Goal: Task Accomplishment & Management: Manage account settings

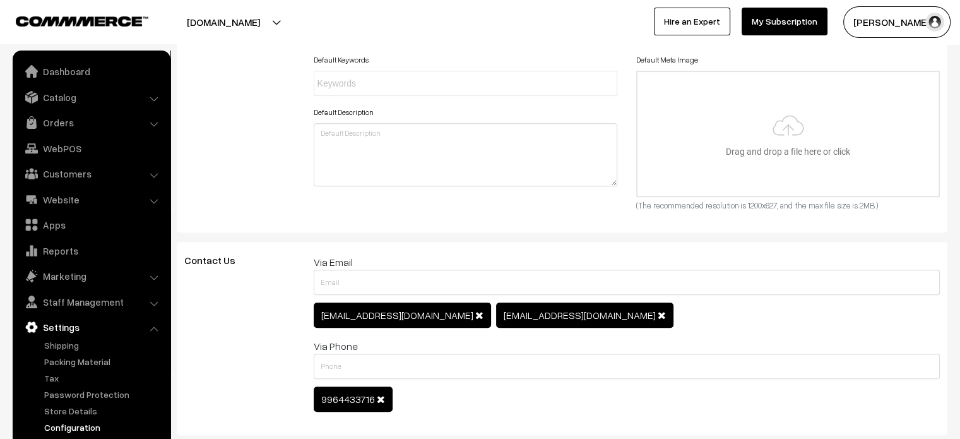
scroll to position [514, 0]
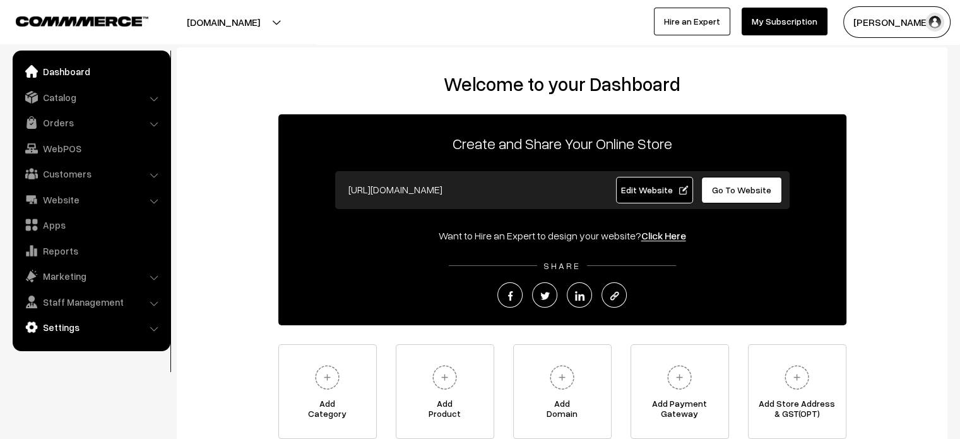
drag, startPoint x: 80, startPoint y: 340, endPoint x: 81, endPoint y: 318, distance: 22.1
click at [81, 318] on ul "Dashboard Catalog" at bounding box center [92, 201] width 158 height 301
click at [81, 318] on link "Settings" at bounding box center [91, 327] width 150 height 23
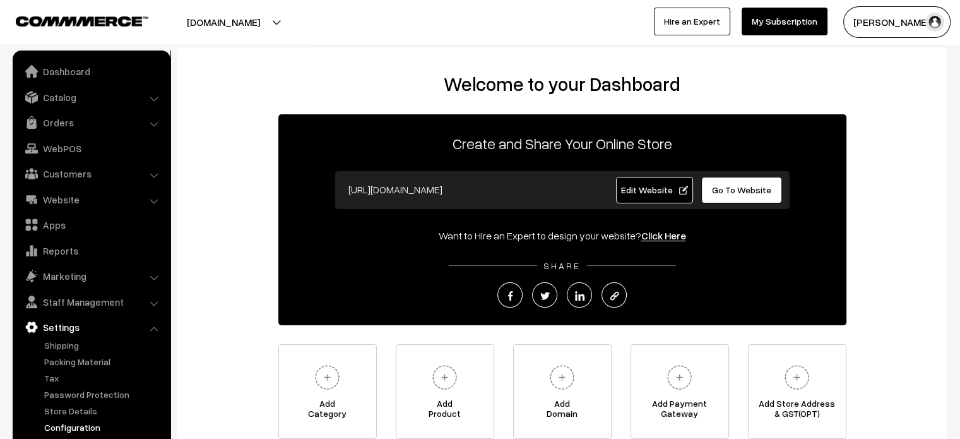
click at [79, 427] on link "Configuration" at bounding box center [103, 426] width 125 height 13
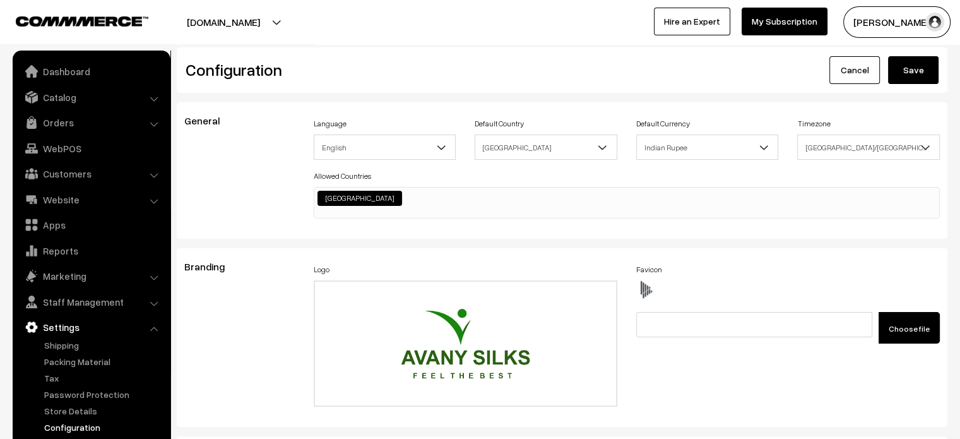
scroll to position [967, 0]
click at [886, 321] on label "Choose file" at bounding box center [909, 328] width 61 height 32
click at [830, 321] on input "Choose file" at bounding box center [732, 321] width 193 height 19
type input "C:\fakepath\Avany silks LOGO.png"
type input "Avany silks LOGO.png"
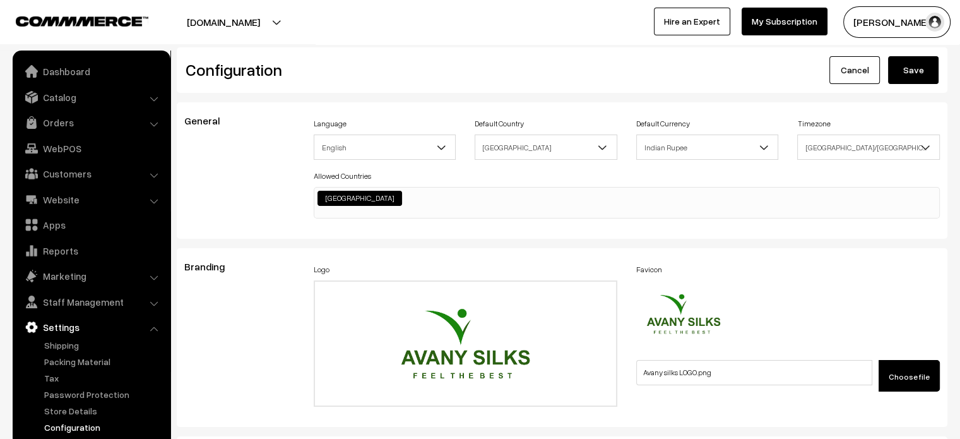
click at [909, 369] on label "Choose file" at bounding box center [909, 376] width 61 height 32
click at [830, 369] on input "Choose file" at bounding box center [732, 369] width 193 height 19
type input "C:\fakepath\WhatsApp Image 2025-09-11 at 5.39.47 PM.jpeg"
type input "WhatsApp Image 2025-09-11 at 5.39.47 PM.jpeg"
click at [912, 75] on button "Save" at bounding box center [913, 70] width 51 height 28
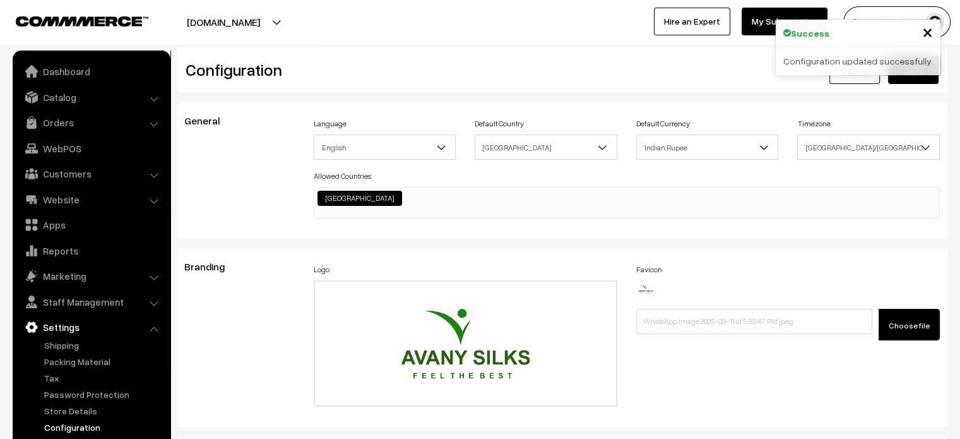
scroll to position [967, 0]
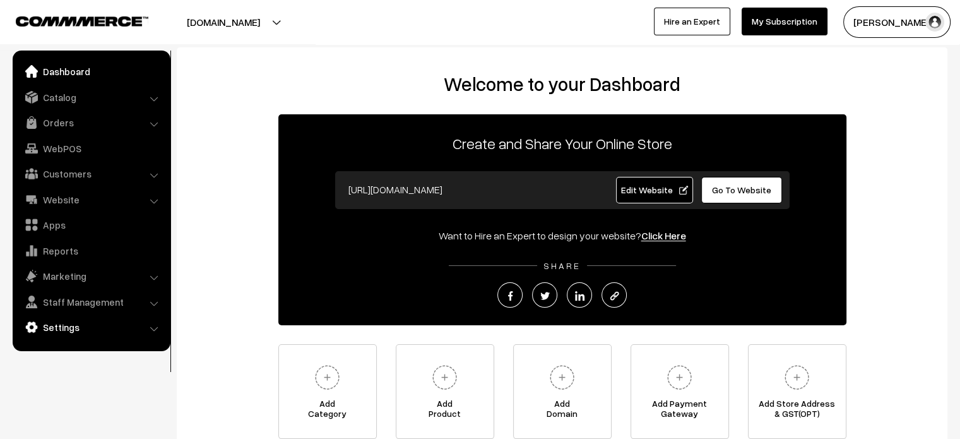
click at [71, 323] on link "Settings" at bounding box center [91, 327] width 150 height 23
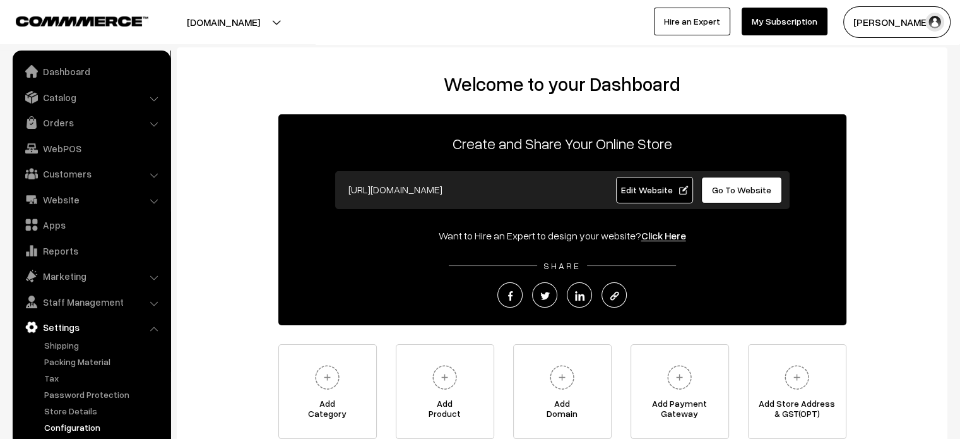
click at [88, 423] on link "Configuration" at bounding box center [103, 426] width 125 height 13
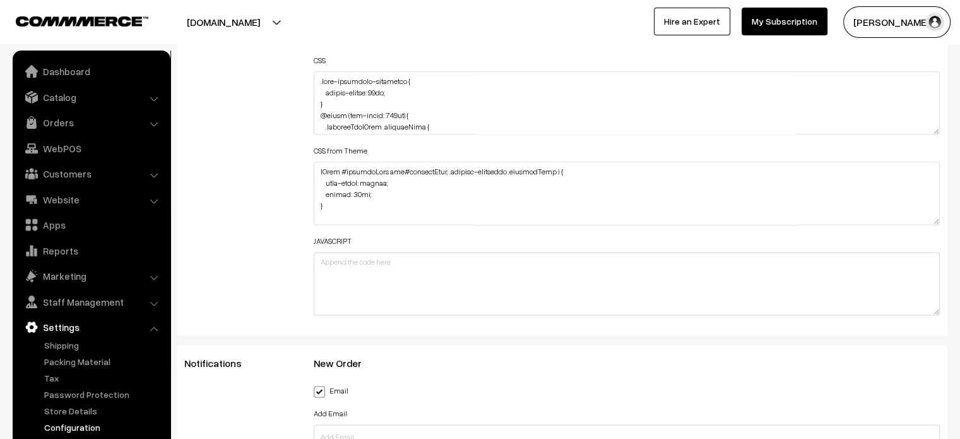
scroll to position [1604, 0]
click at [939, 128] on div "Header HTML Body HTML CSS CSS from Theme JAVASCRIPT" at bounding box center [627, 96] width 646 height 451
click at [939, 128] on textarea at bounding box center [627, 102] width 627 height 63
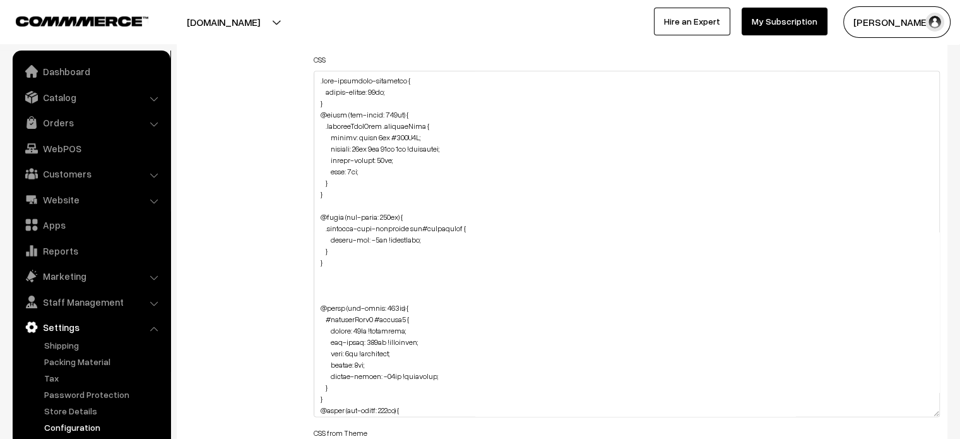
drag, startPoint x: 939, startPoint y: 128, endPoint x: 929, endPoint y: 414, distance: 286.2
click at [929, 414] on textarea at bounding box center [627, 244] width 627 height 346
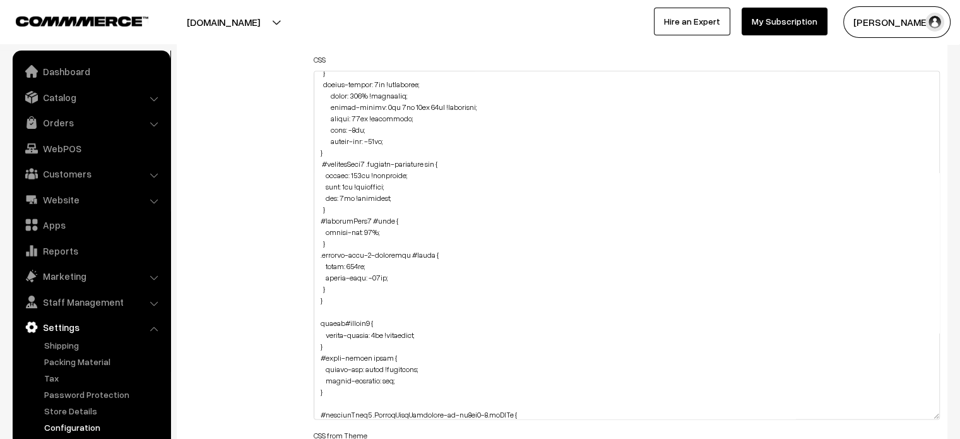
scroll to position [2159, 0]
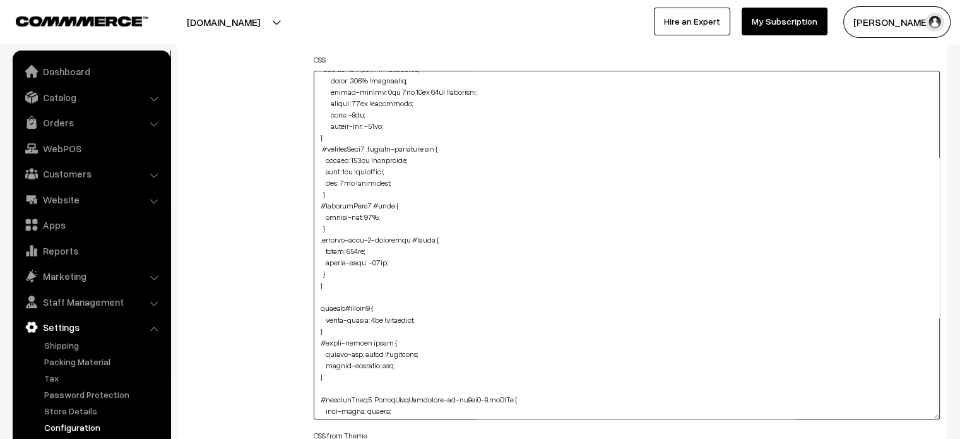
click at [349, 269] on textarea at bounding box center [627, 245] width 627 height 349
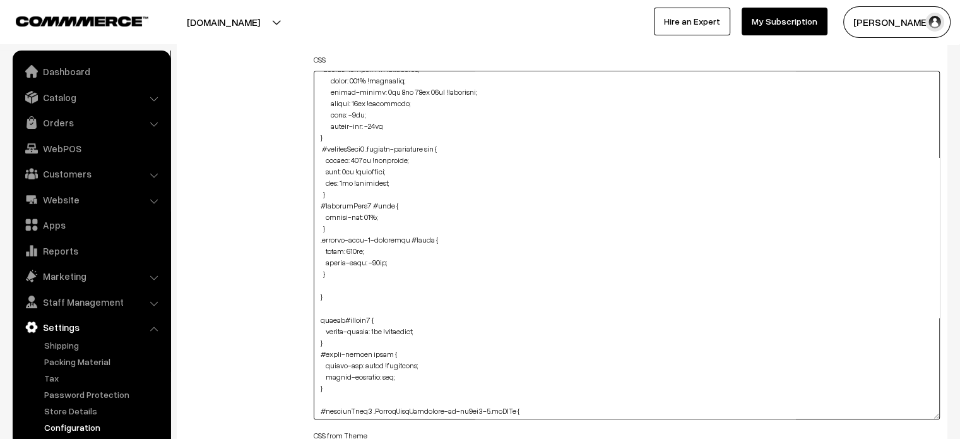
paste textarea "#productType4 .product-animation img { max-width: 96% !important; height: 68% !…"
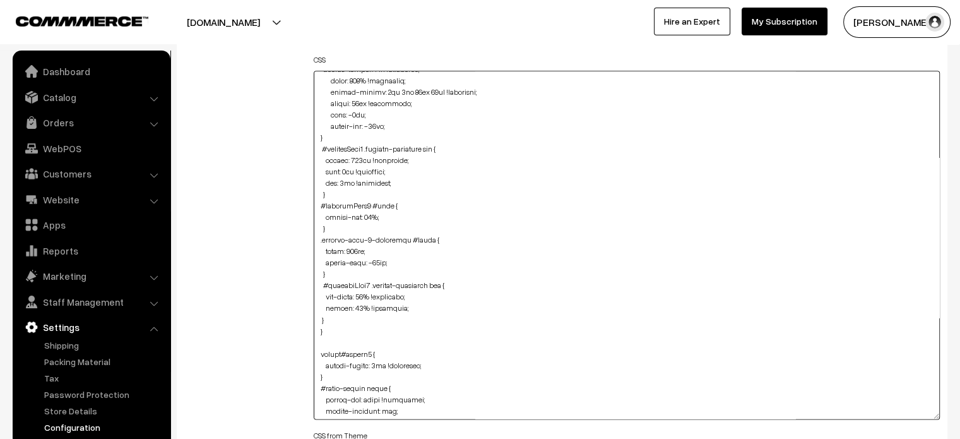
click at [318, 318] on textarea at bounding box center [627, 245] width 627 height 349
click at [591, 307] on textarea at bounding box center [627, 245] width 627 height 349
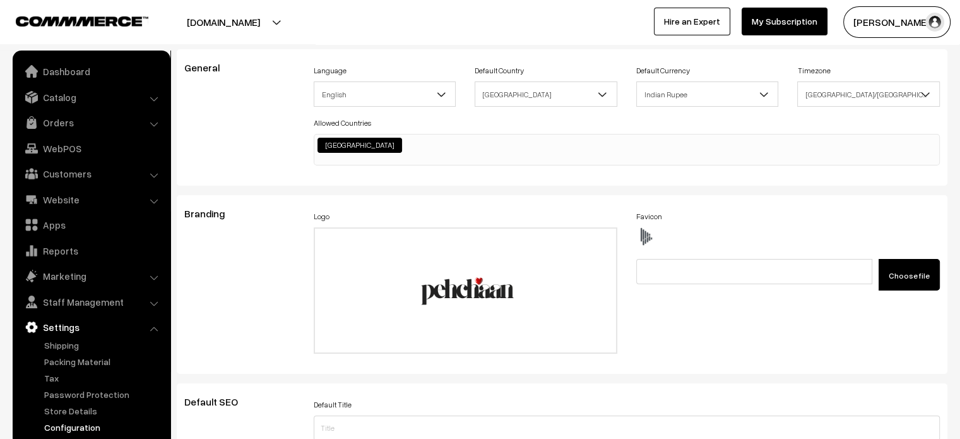
scroll to position [0, 0]
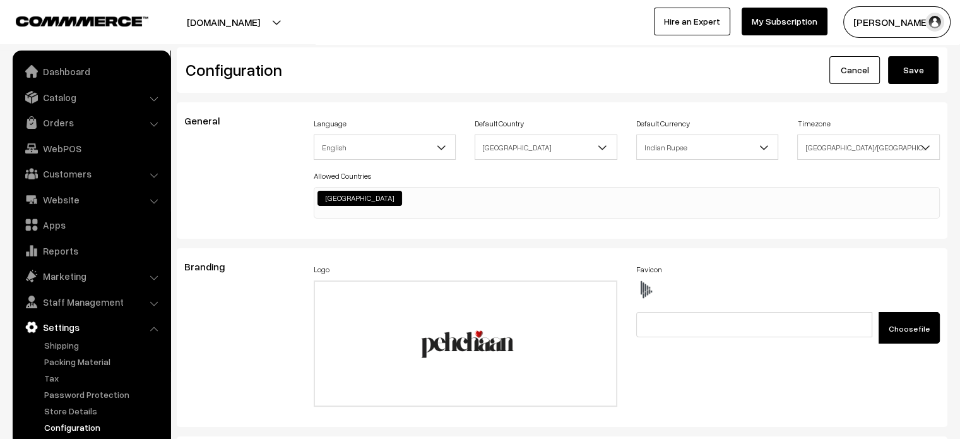
type textarea ".fade-component-container { border-radius: 59px; } @media (min-width: 767px) { …"
click at [895, 72] on button "Save" at bounding box center [913, 70] width 51 height 28
